Goal: Find specific page/section: Find specific page/section

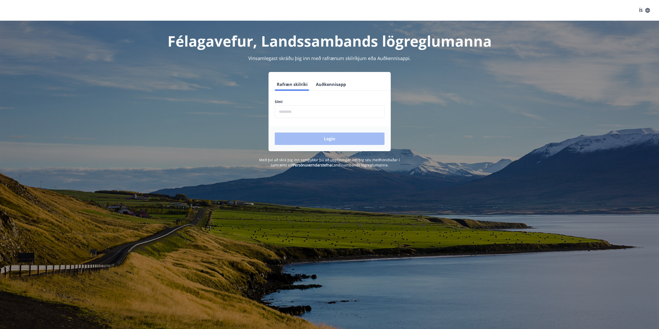
click at [325, 113] on input "phone" at bounding box center [330, 111] width 110 height 13
click at [322, 84] on button "Auðkennisapp" at bounding box center [331, 84] width 34 height 12
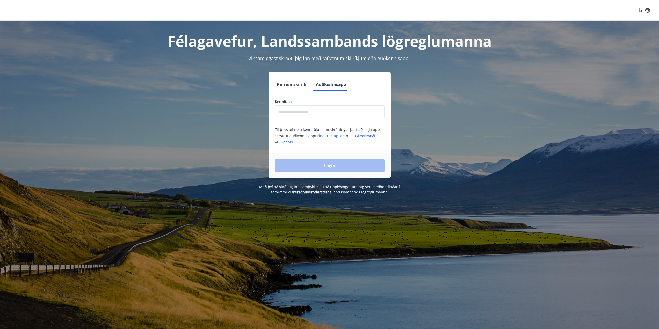
click at [292, 113] on input "text" at bounding box center [330, 111] width 110 height 13
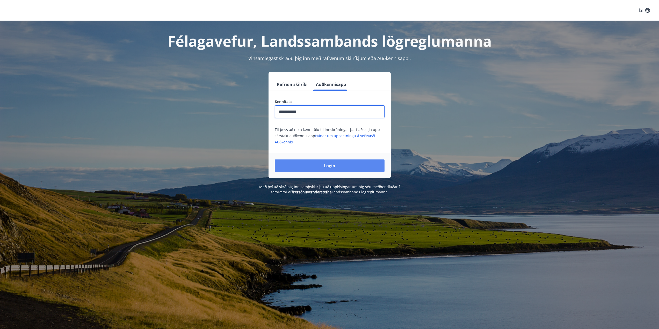
type input "**********"
click at [320, 170] on button "Login" at bounding box center [330, 166] width 110 height 12
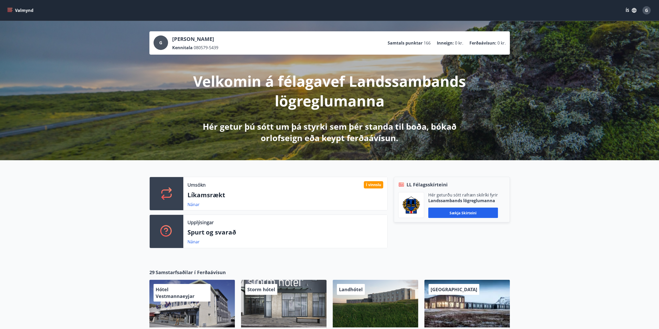
click at [11, 11] on icon "menu" at bounding box center [9, 10] width 5 height 5
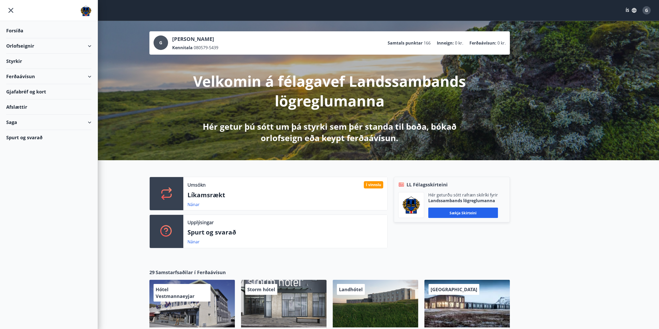
click at [92, 47] on icon at bounding box center [90, 46] width 6 height 6
click at [17, 62] on div "Framboð" at bounding box center [48, 59] width 77 height 11
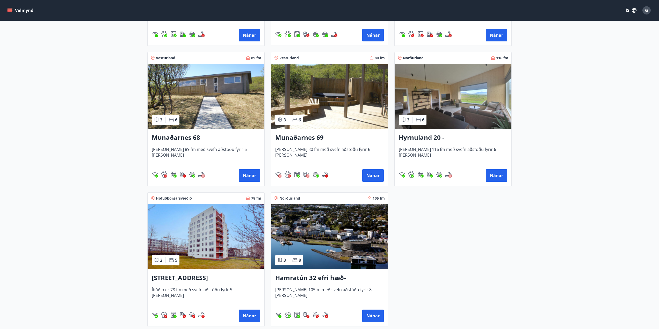
scroll to position [273, 0]
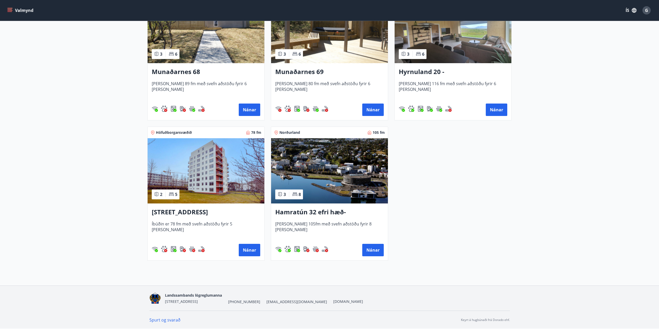
click at [212, 161] on img at bounding box center [206, 170] width 117 height 65
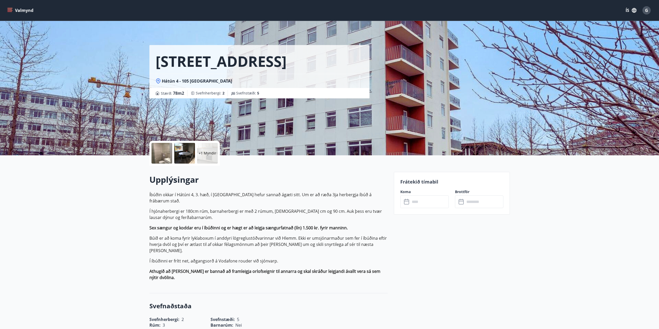
click at [403, 203] on div "​ ​" at bounding box center [425, 202] width 48 height 13
